Goal: Information Seeking & Learning: Learn about a topic

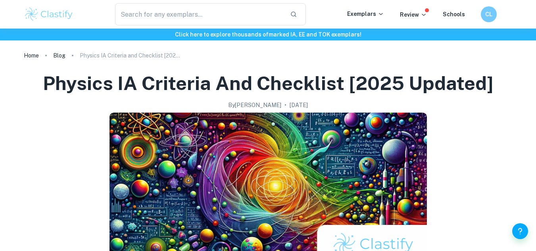
scroll to position [389, 0]
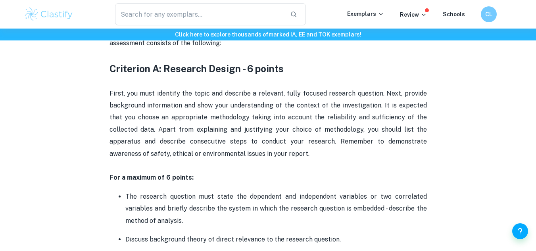
click at [51, 15] on img at bounding box center [49, 14] width 50 height 16
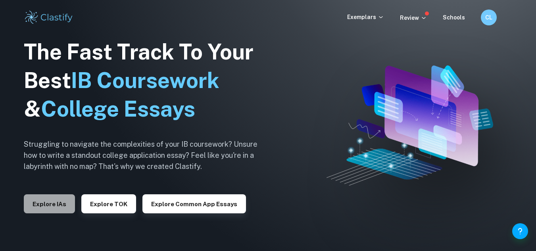
click at [60, 202] on button "Explore IAs" at bounding box center [49, 203] width 51 height 19
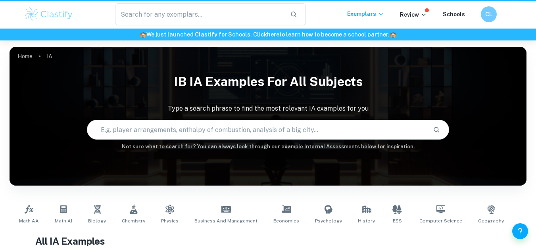
click at [60, 202] on div "Math AA Math AI Biology Chemistry Physics Business and Management Economics Psy…" at bounding box center [268, 214] width 504 height 26
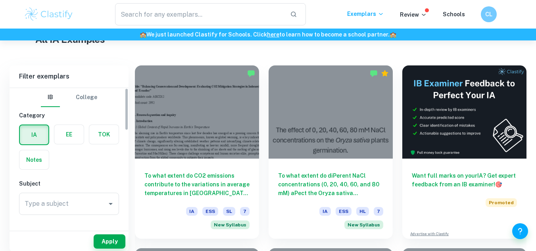
scroll to position [207, 0]
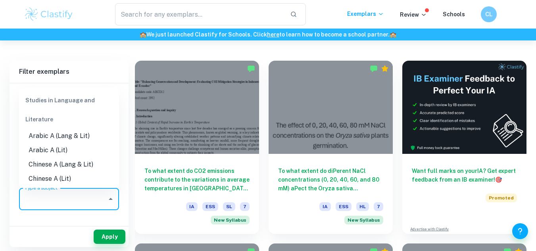
click at [75, 200] on input "Type a subject" at bounding box center [63, 198] width 81 height 15
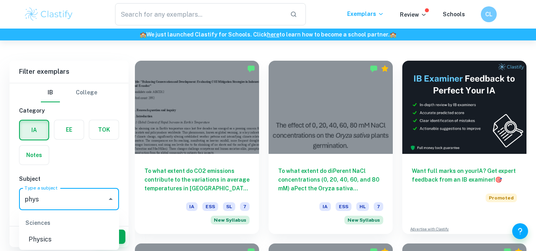
click at [65, 238] on li "Physics" at bounding box center [69, 239] width 100 height 14
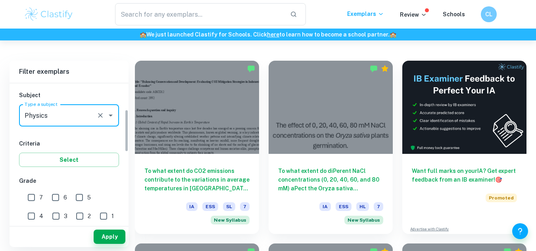
scroll to position [86, 0]
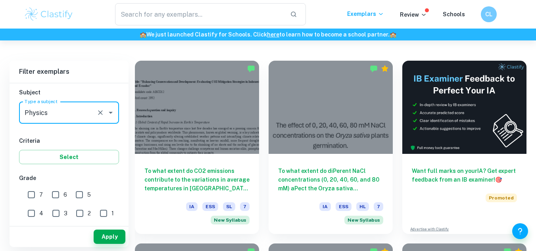
type input "Physics"
click at [31, 194] on input "7" at bounding box center [31, 195] width 16 height 16
checkbox input "true"
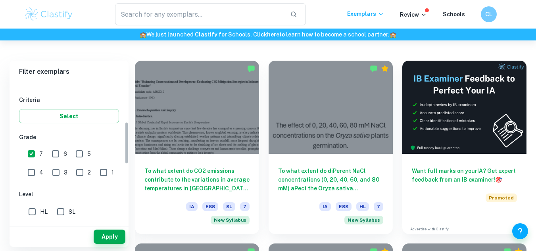
scroll to position [165, 0]
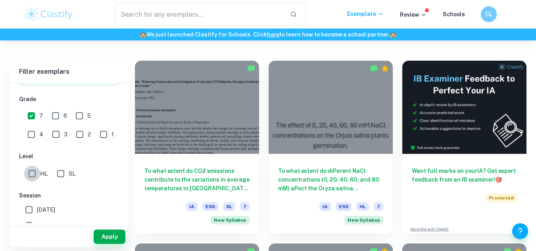
click at [29, 172] on input "HL" at bounding box center [32, 174] width 16 height 16
checkbox input "true"
click at [111, 240] on button "Apply" at bounding box center [110, 237] width 32 height 14
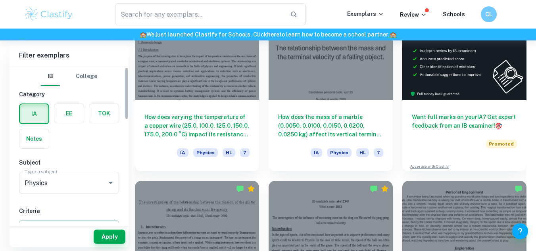
scroll to position [273, 0]
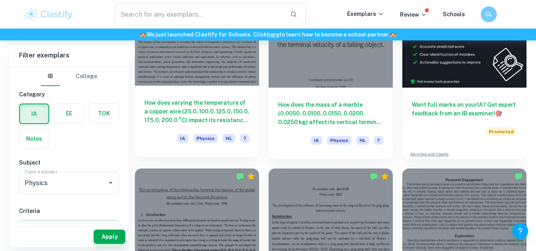
click at [214, 104] on h6 "How does varying the temperature of a copper wire (25.0, 100.0, 125.0, 150.0, 1…" at bounding box center [196, 111] width 105 height 26
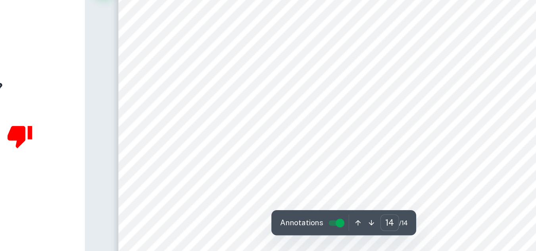
scroll to position [6085, 0]
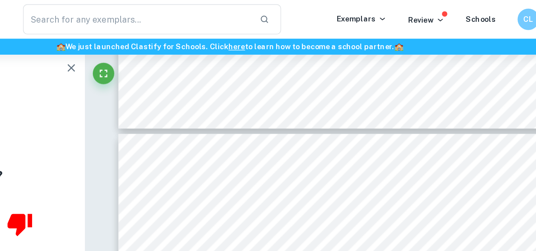
type input "13"
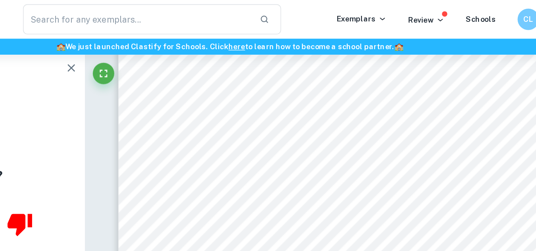
scroll to position [5807, 0]
